Goal: Transaction & Acquisition: Purchase product/service

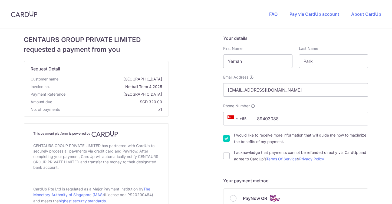
scroll to position [45, 0]
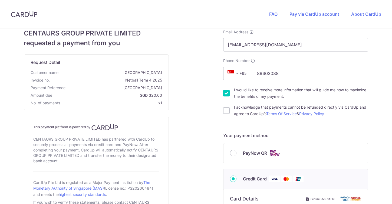
type input "89403088"
click at [225, 93] on input "I would like to receive more information that will guide me how to maximize the…" at bounding box center [226, 93] width 6 height 6
checkbox input "false"
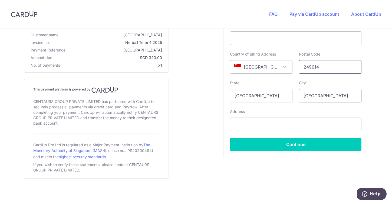
scroll to position [260, 0]
type input "249614"
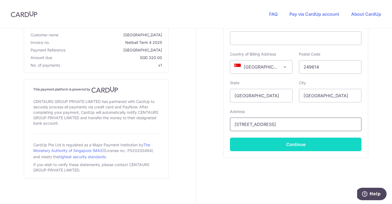
type input "[STREET_ADDRESS]"
click at [278, 146] on button "Continue" at bounding box center [296, 144] width 132 height 14
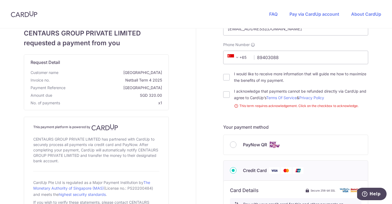
scroll to position [63, 0]
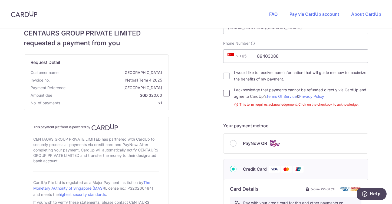
click at [223, 95] on input "I acknowledge that payments cannot be refunded directly via CardUp and agree to…" at bounding box center [226, 93] width 6 height 6
checkbox input "true"
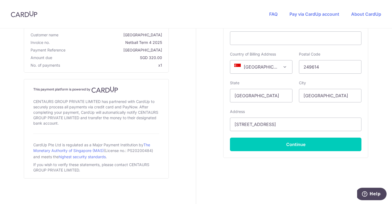
scroll to position [260, 0]
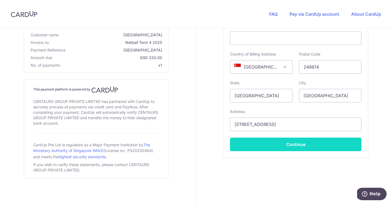
click at [269, 142] on button "Continue" at bounding box center [296, 144] width 132 height 14
type input "**** 6509"
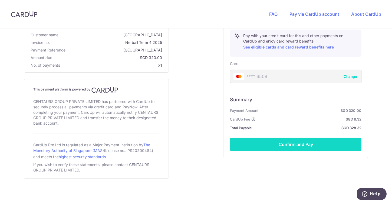
click at [272, 137] on button "Confirm and Pay" at bounding box center [296, 144] width 132 height 14
